Goal: Task Accomplishment & Management: Use online tool/utility

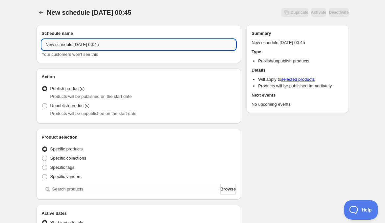
click at [110, 45] on input "New schedule Aug 20 2025 00:45" at bounding box center [139, 44] width 194 height 11
type input "21.07.2025"
click at [108, 17] on div "21.07.2025. This page is ready 21.07.2025 Duplicate Activate Deactivate More ac…" at bounding box center [192, 12] width 312 height 25
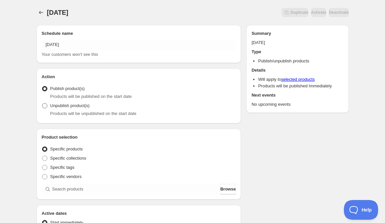
click at [67, 107] on span "Unpublish product(s)" at bounding box center [69, 105] width 39 height 5
click at [42, 104] on input "Unpublish product(s)" at bounding box center [42, 103] width 0 height 0
radio input "true"
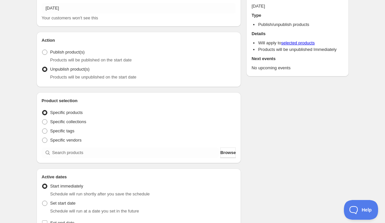
scroll to position [73, 0]
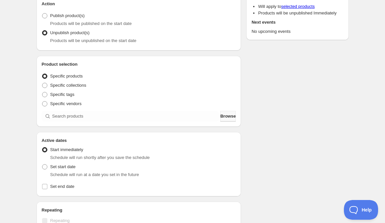
click at [220, 117] on span "Browse" at bounding box center [227, 116] width 15 height 7
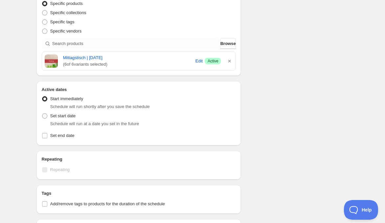
scroll to position [146, 0]
click at [52, 136] on span "Set end date" at bounding box center [62, 135] width 24 height 5
click at [47, 136] on input "Set end date" at bounding box center [44, 135] width 5 height 5
checkbox input "true"
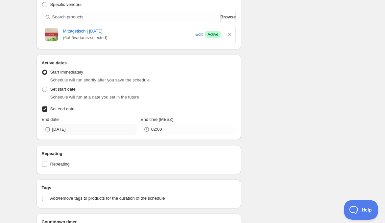
scroll to position [182, 0]
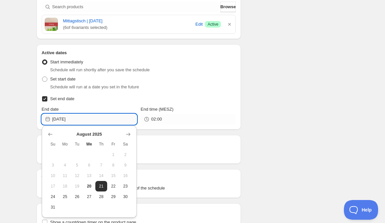
click at [78, 121] on input "2025-08-21" at bounding box center [94, 119] width 84 height 11
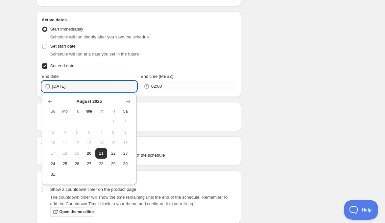
scroll to position [255, 0]
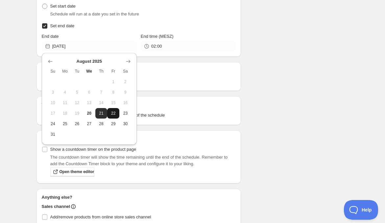
click at [113, 114] on span "22" at bounding box center [113, 113] width 7 height 5
type input "2025-08-22"
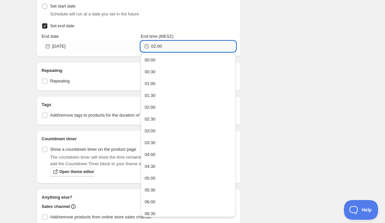
click at [174, 50] on input "02:00" at bounding box center [193, 46] width 84 height 11
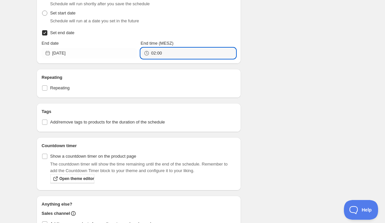
scroll to position [172, 0]
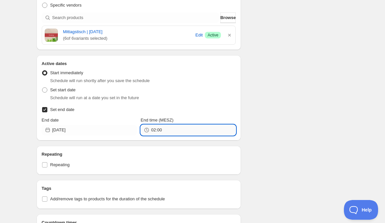
click at [191, 130] on input "02:00" at bounding box center [193, 130] width 84 height 11
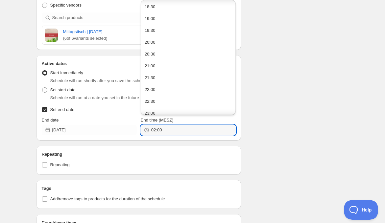
scroll to position [455, 0]
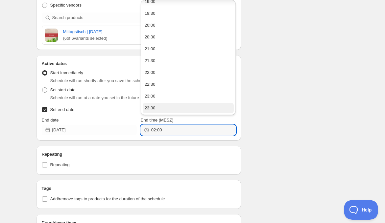
click at [173, 105] on button "23:30" at bounding box center [188, 108] width 91 height 11
type input "23:30"
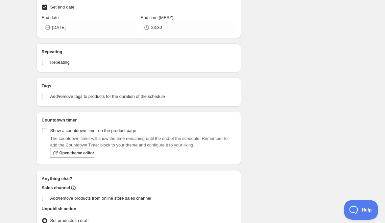
scroll to position [245, 0]
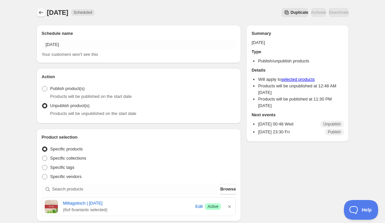
click at [42, 12] on icon "Schedules" at bounding box center [41, 12] width 7 height 7
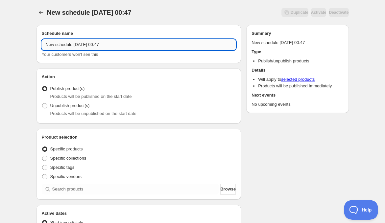
click at [92, 45] on input "New schedule Aug 20 2025 00:47" at bounding box center [139, 44] width 194 height 11
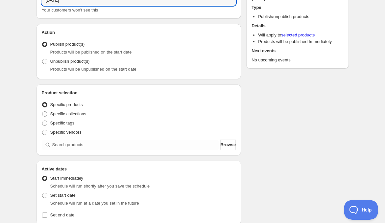
scroll to position [73, 0]
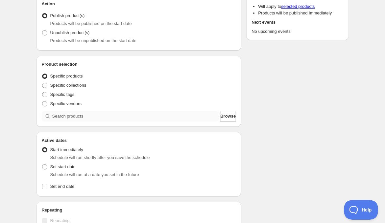
type input "[DATE]"
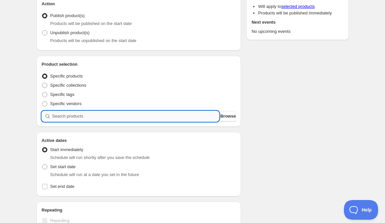
click at [83, 114] on input "search" at bounding box center [135, 116] width 167 height 11
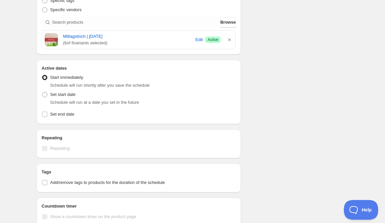
scroll to position [146, 0]
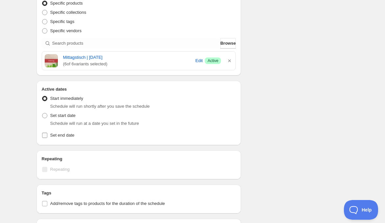
click at [44, 134] on input "Set end date" at bounding box center [44, 135] width 5 height 5
checkbox input "true"
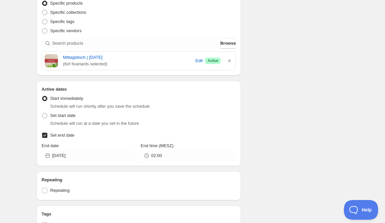
scroll to position [182, 0]
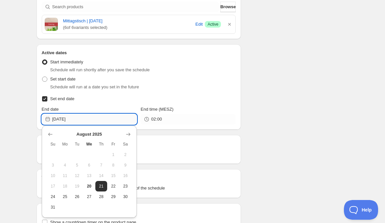
click at [79, 118] on input "[DATE]" at bounding box center [94, 119] width 84 height 11
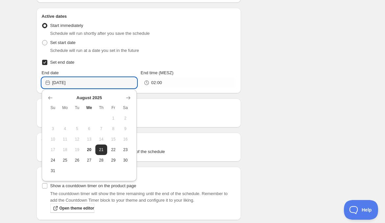
scroll to position [255, 0]
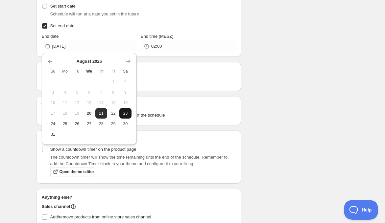
click at [126, 112] on span "23" at bounding box center [125, 113] width 7 height 5
type input "2025-08-23"
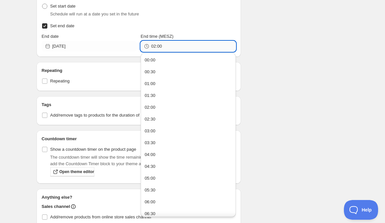
click at [159, 47] on input "02:00" at bounding box center [193, 46] width 84 height 11
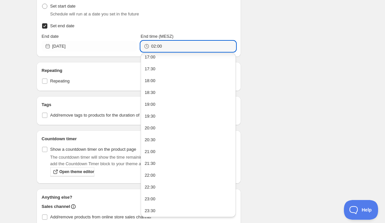
scroll to position [406, 0]
click at [155, 195] on button "23:00" at bounding box center [188, 199] width 91 height 11
type input "23:00"
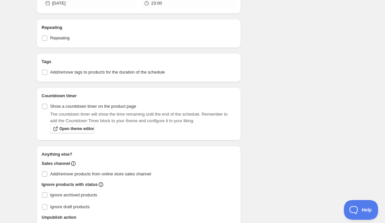
scroll to position [292, 0]
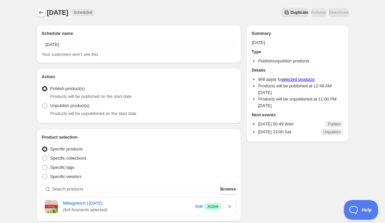
click at [38, 11] on icon "Schedules" at bounding box center [41, 12] width 7 height 7
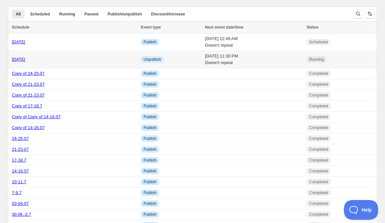
click at [25, 60] on link "[DATE]" at bounding box center [18, 59] width 13 height 5
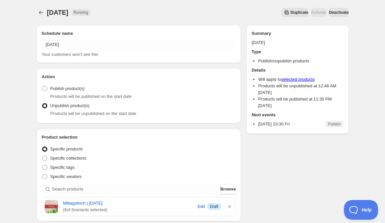
click at [332, 12] on span "Deactivate" at bounding box center [339, 12] width 20 height 5
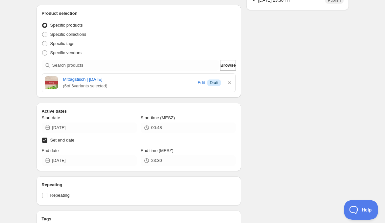
scroll to position [182, 0]
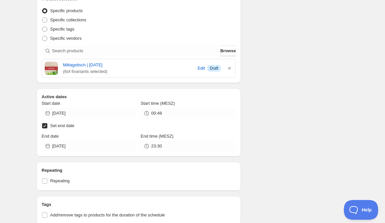
type input "02:00"
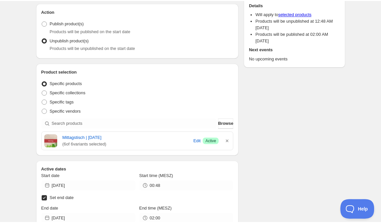
scroll to position [0, 0]
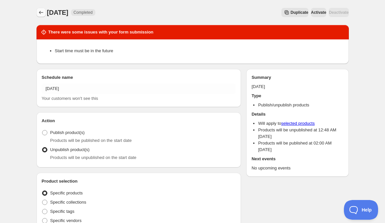
click at [40, 11] on icon "Schedules" at bounding box center [41, 12] width 7 height 7
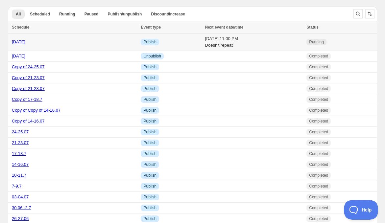
click at [17, 43] on link "[DATE]" at bounding box center [18, 41] width 13 height 5
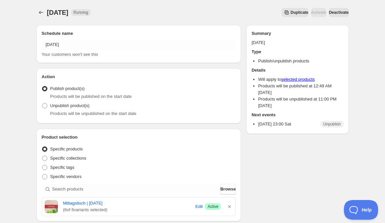
click at [338, 10] on span "Deactivate" at bounding box center [339, 12] width 20 height 5
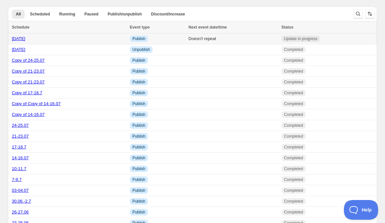
click at [24, 40] on link "[DATE]" at bounding box center [18, 38] width 13 height 5
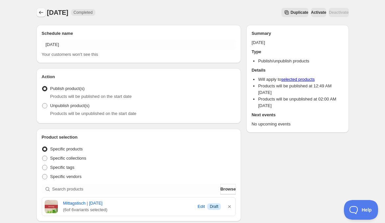
click at [38, 15] on icon "Schedules" at bounding box center [41, 12] width 7 height 7
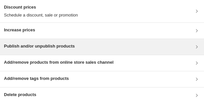
click at [62, 46] on h3 "Publish and/or unpublish products" at bounding box center [39, 46] width 71 height 7
click at [26, 47] on h3 "Publish and/or unpublish products" at bounding box center [39, 46] width 71 height 7
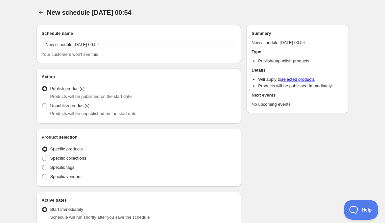
radio input "true"
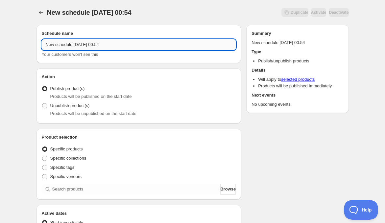
click at [99, 46] on input "New schedule [DATE] 00:54" at bounding box center [139, 44] width 194 height 11
type input "[DATE]"
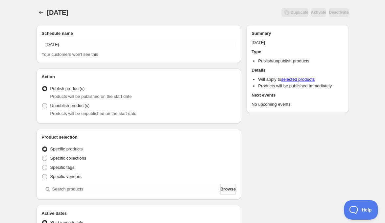
click at [121, 20] on div "[DATE]. This page is ready [DATE] Duplicate Activate Deactivate More actions Du…" at bounding box center [192, 12] width 312 height 25
click at [62, 107] on span "Unpublish product(s)" at bounding box center [69, 105] width 39 height 5
click at [42, 104] on input "Unpublish product(s)" at bounding box center [42, 103] width 0 height 0
radio input "true"
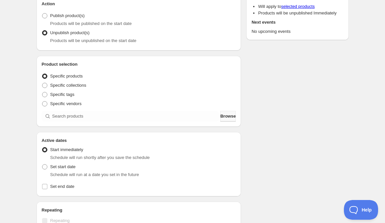
click at [225, 115] on span "Browse" at bounding box center [227, 116] width 15 height 7
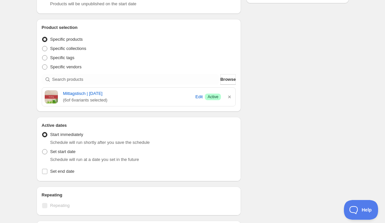
scroll to position [146, 0]
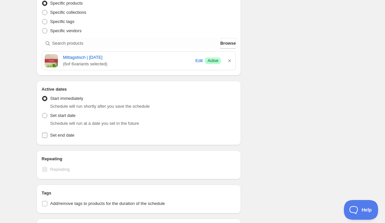
click at [58, 136] on span "Set end date" at bounding box center [62, 135] width 24 height 5
click at [47, 136] on input "Set end date" at bounding box center [44, 135] width 5 height 5
checkbox input "true"
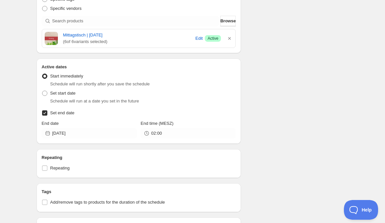
scroll to position [182, 0]
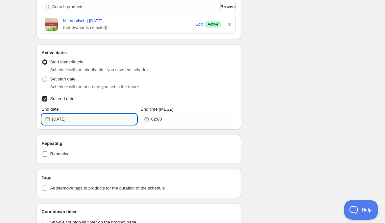
click at [109, 116] on input "[DATE]" at bounding box center [94, 119] width 84 height 11
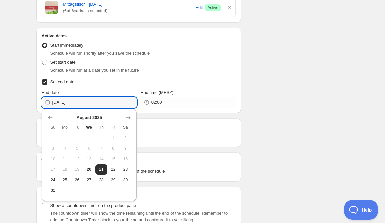
scroll to position [219, 0]
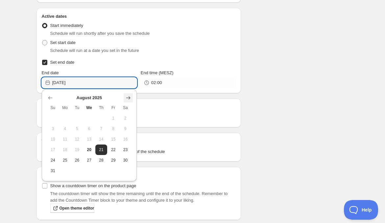
click at [129, 96] on icon "Show next month, September 2025" at bounding box center [128, 98] width 7 height 7
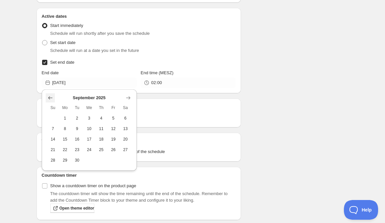
click at [47, 97] on icon "Show previous month, August 2025" at bounding box center [50, 98] width 7 height 7
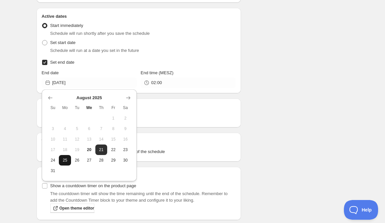
click at [66, 162] on span "25" at bounding box center [64, 160] width 7 height 5
type input "[DATE]"
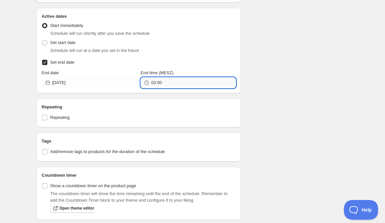
click at [165, 83] on input "02:00" at bounding box center [193, 83] width 84 height 11
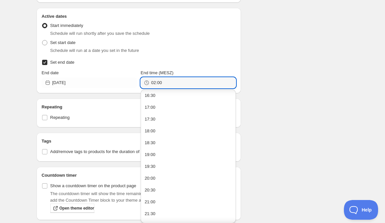
scroll to position [436, 0]
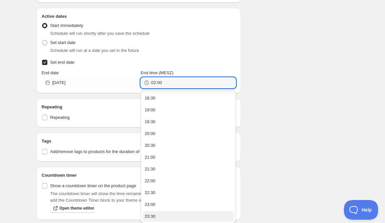
click at [155, 214] on button "23:30" at bounding box center [188, 216] width 91 height 11
type input "23:30"
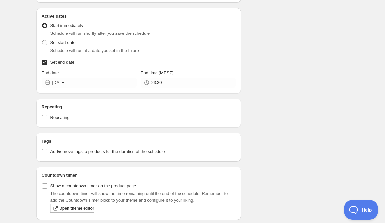
click at [312, 110] on div "Schedule name [DATE] Your customers won't see this Action Action Publish produc…" at bounding box center [190, 56] width 318 height 510
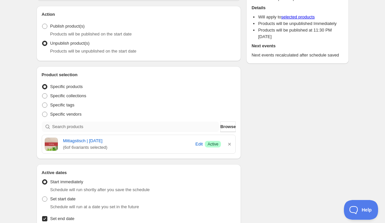
scroll to position [62, 0]
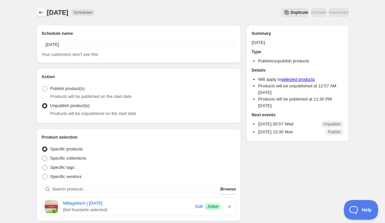
click at [41, 12] on icon "Schedules" at bounding box center [41, 12] width 7 height 7
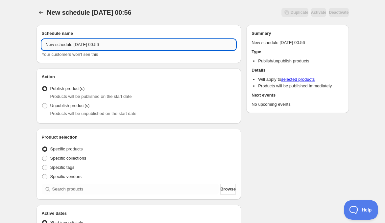
click at [113, 44] on input "New schedule [DATE] 00:56" at bounding box center [139, 44] width 194 height 11
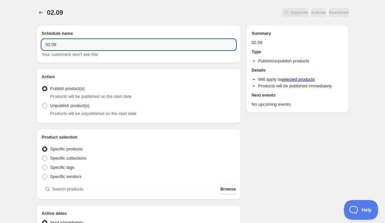
type input "02.09"
click at [121, 20] on div "02.09. This page is ready 02.09 Duplicate Activate Deactivate More actions Dupl…" at bounding box center [192, 12] width 312 height 25
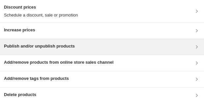
click at [54, 47] on h3 "Publish and/or unpublish products" at bounding box center [39, 46] width 71 height 7
click at [26, 46] on h3 "Publish and/or unpublish products" at bounding box center [39, 46] width 71 height 7
